Goal: Find specific page/section: Find specific page/section

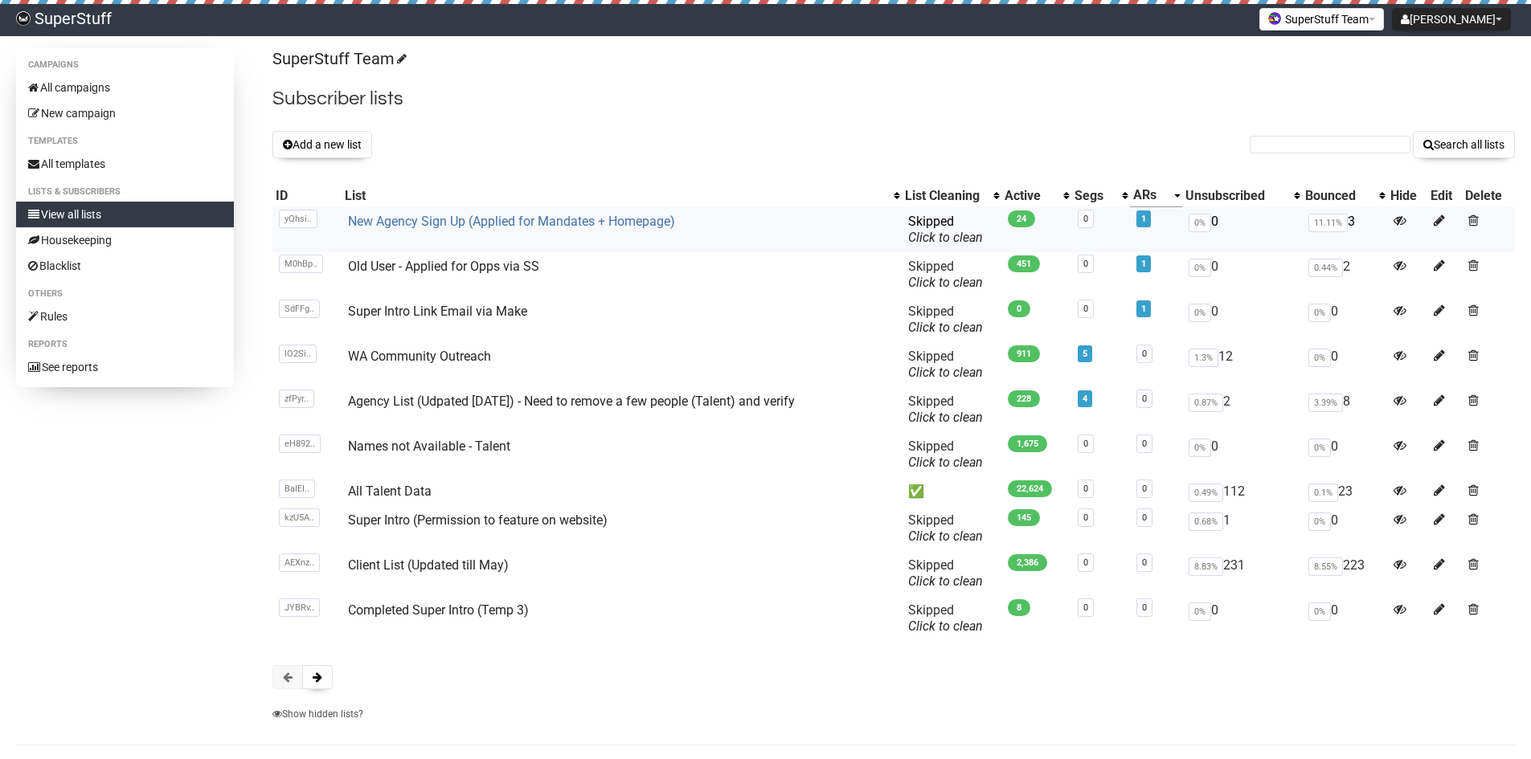
click at [401, 220] on link "New Agency Sign Up (Applied for Mandates + Homepage)" at bounding box center [511, 221] width 327 height 15
click at [307, 686] on button at bounding box center [317, 677] width 31 height 24
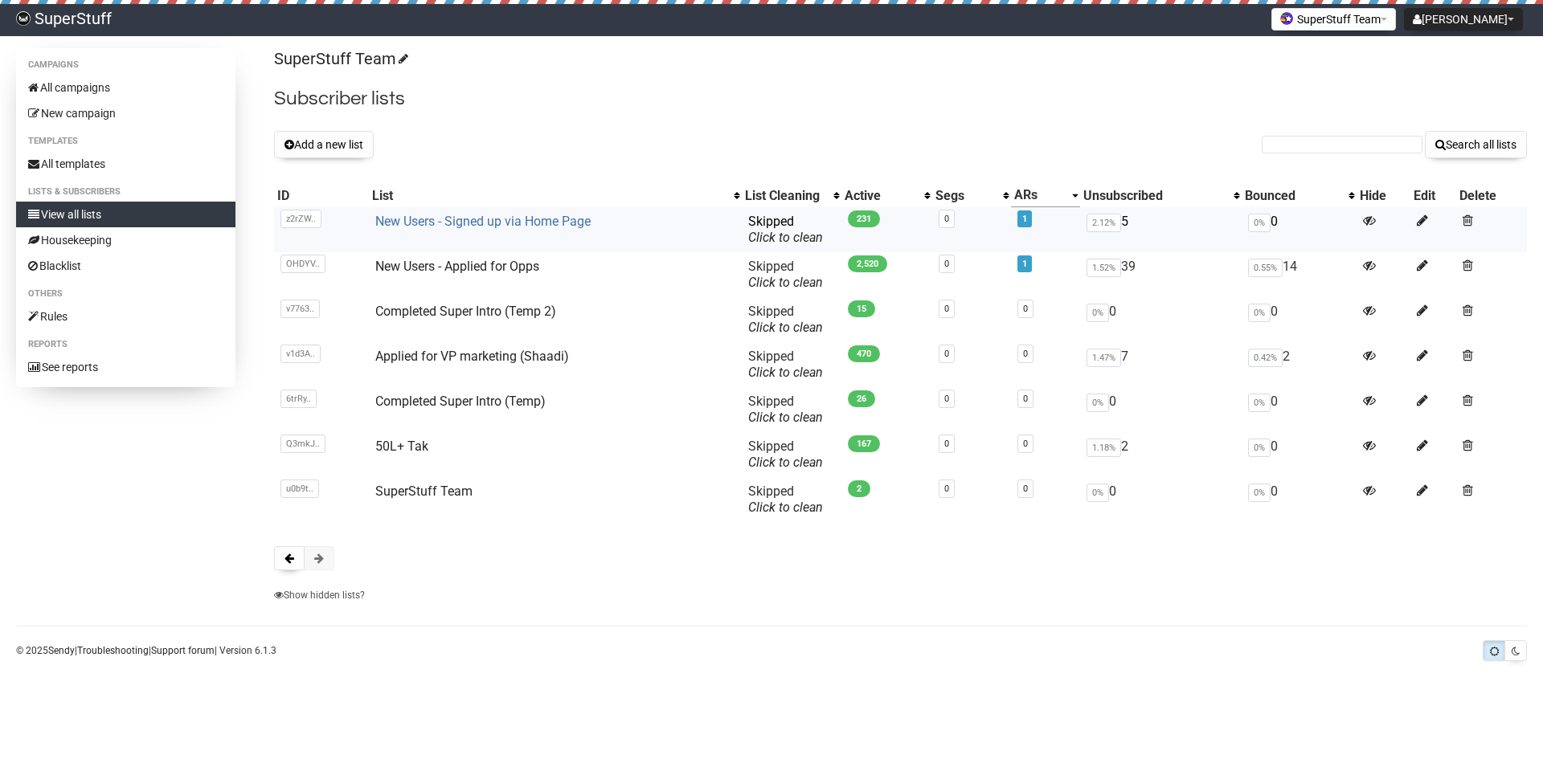
click at [497, 224] on link "New Users - Signed up via Home Page" at bounding box center [482, 221] width 215 height 15
